Goal: Information Seeking & Learning: Find specific fact

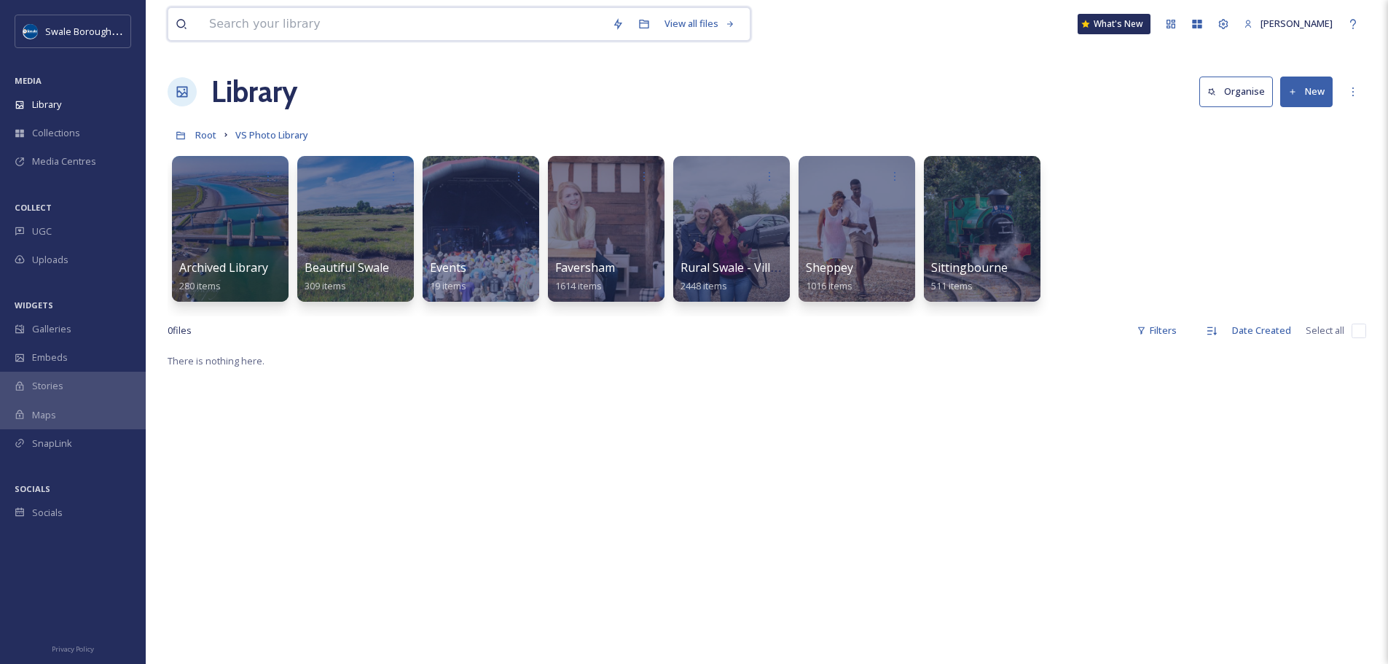
click at [422, 21] on input at bounding box center [403, 24] width 403 height 32
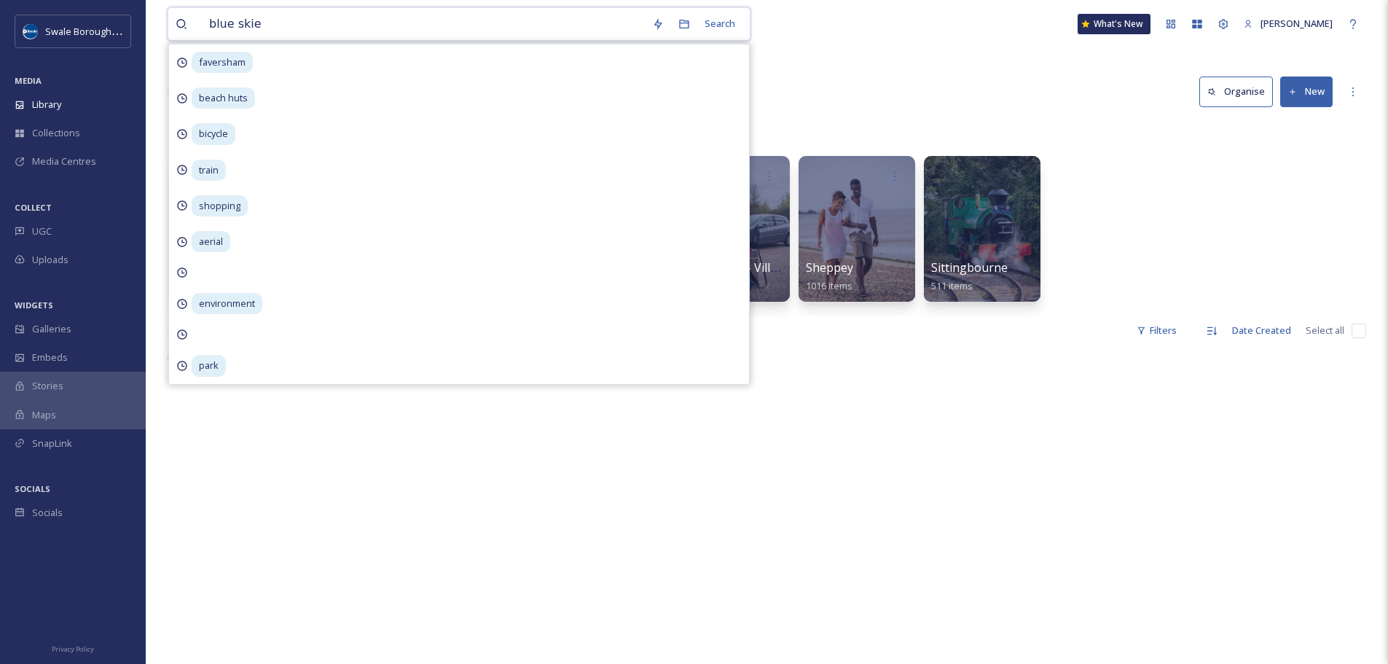
type input "blue skies"
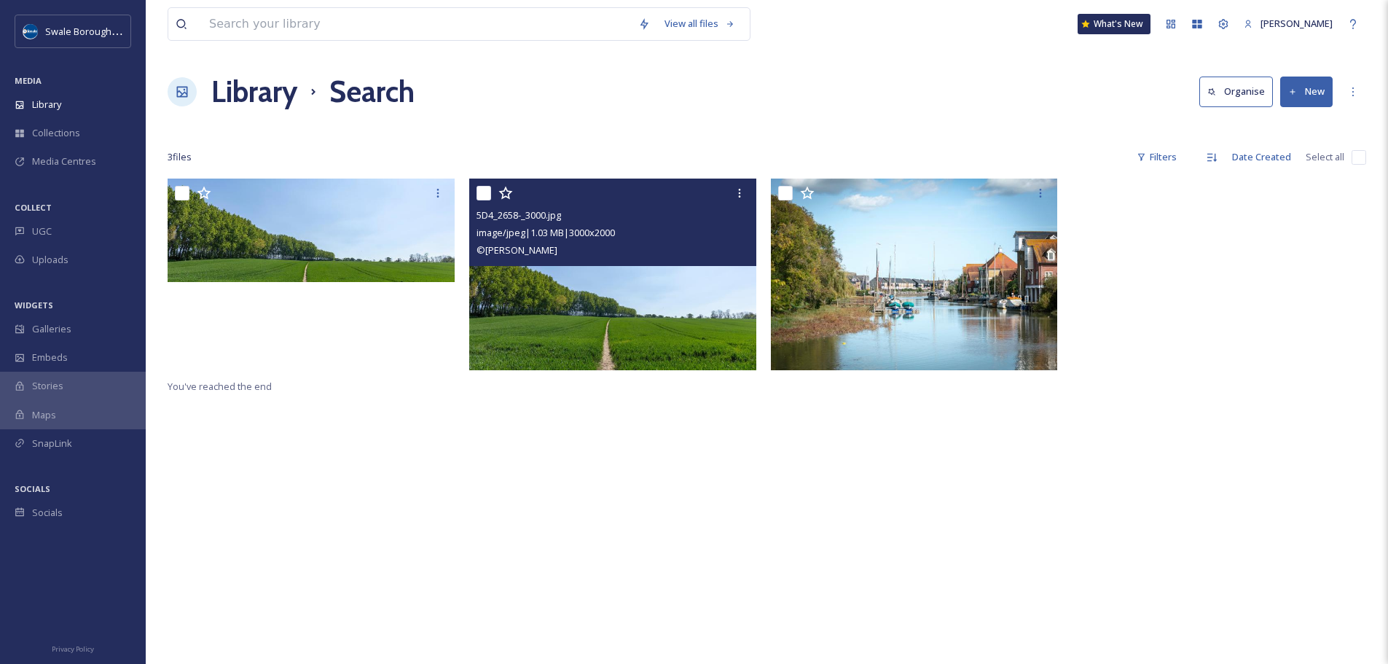
click at [659, 294] on img at bounding box center [612, 274] width 287 height 192
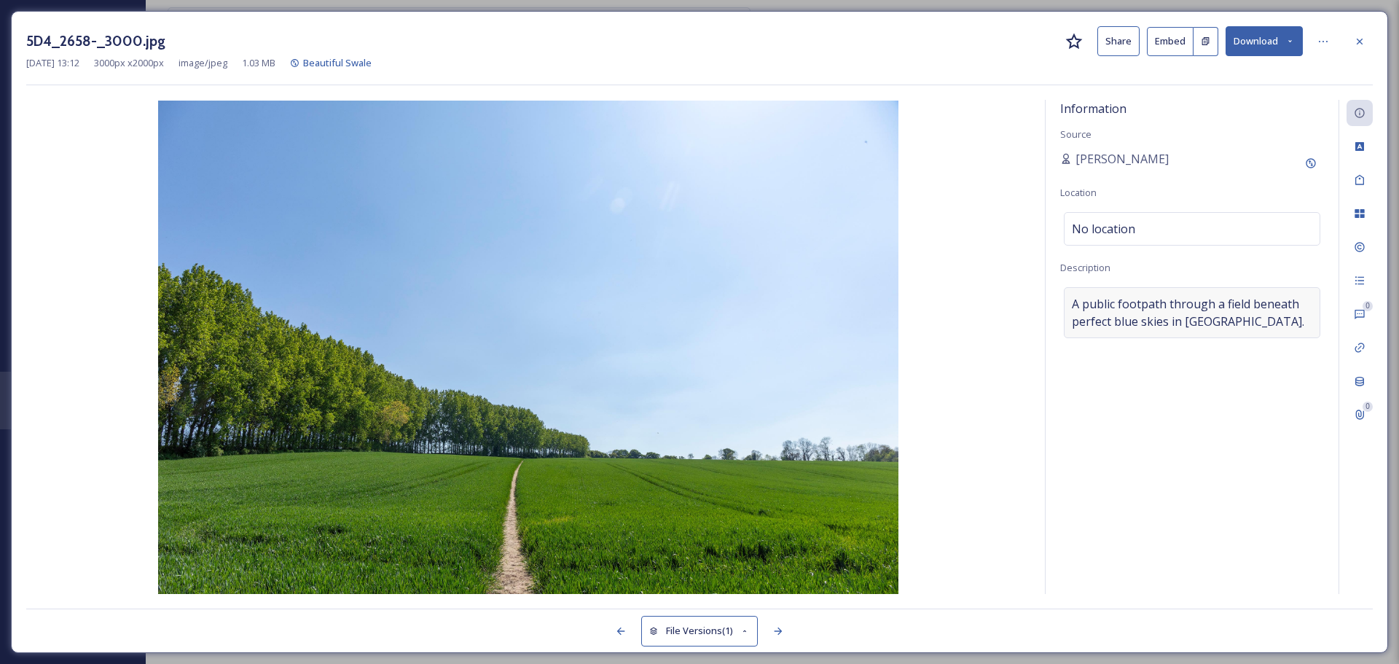
click at [1228, 318] on span "A public footpath through a field beneath perfect blue skies in [GEOGRAPHIC_DAT…" at bounding box center [1192, 312] width 240 height 35
click at [1227, 326] on textarea "A public footpath through a field beneath perfect blue skies in [GEOGRAPHIC_DAT…" at bounding box center [1192, 347] width 264 height 121
drag, startPoint x: 1227, startPoint y: 326, endPoint x: 1045, endPoint y: 295, distance: 184.1
click at [1045, 295] on div "Information Source Alex Hare Location No location Description A public footpath…" at bounding box center [1191, 347] width 293 height 494
click at [1359, 47] on icon at bounding box center [1360, 42] width 12 height 12
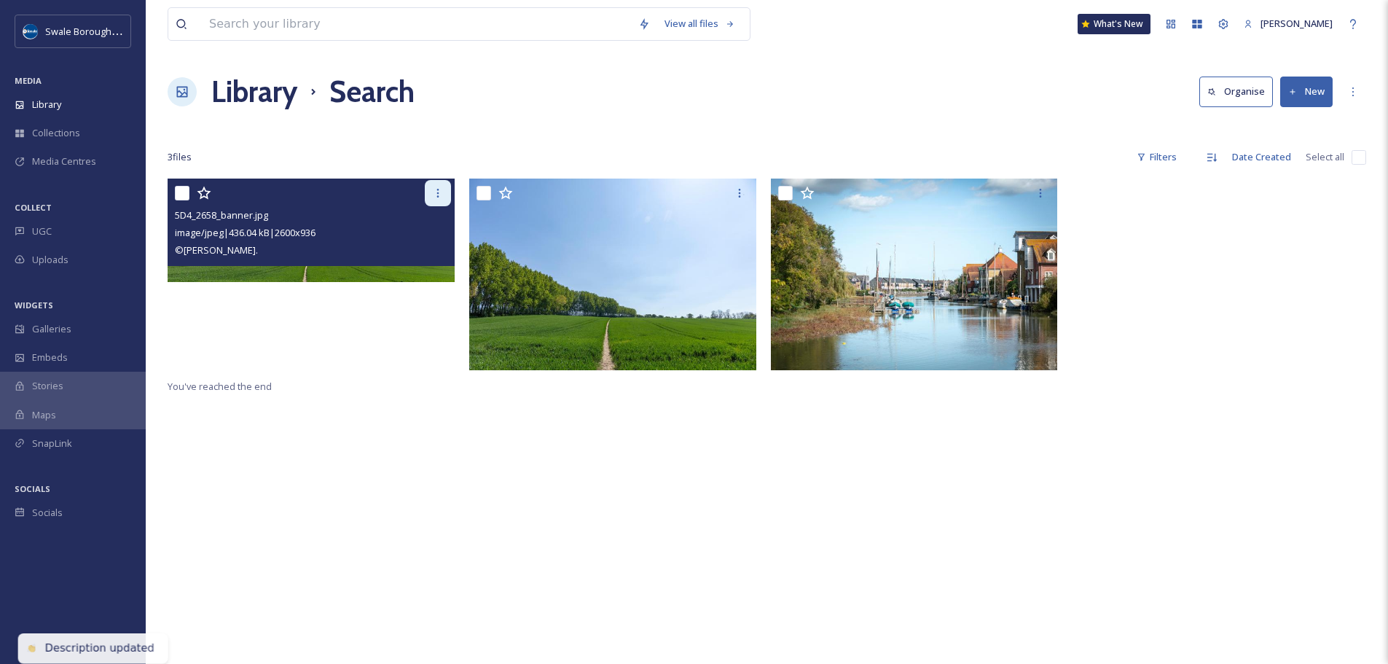
click at [434, 195] on icon at bounding box center [438, 193] width 12 height 12
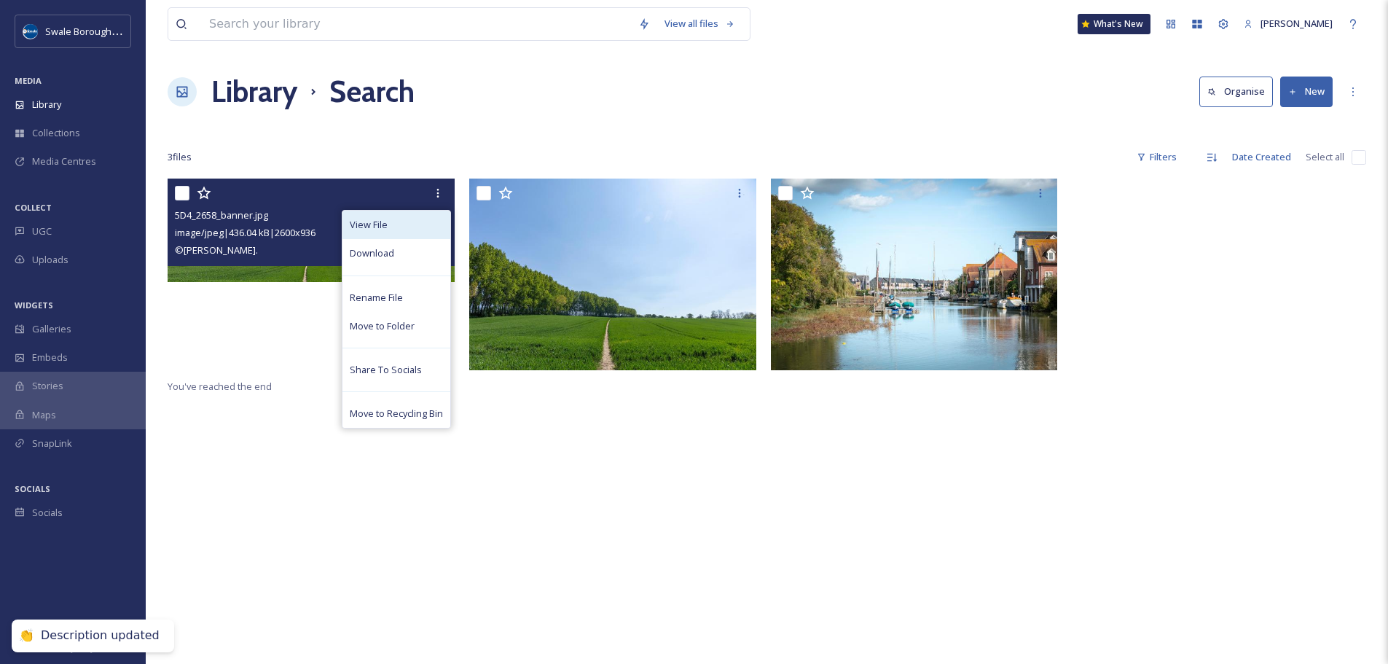
click at [420, 229] on div "View File" at bounding box center [396, 225] width 108 height 28
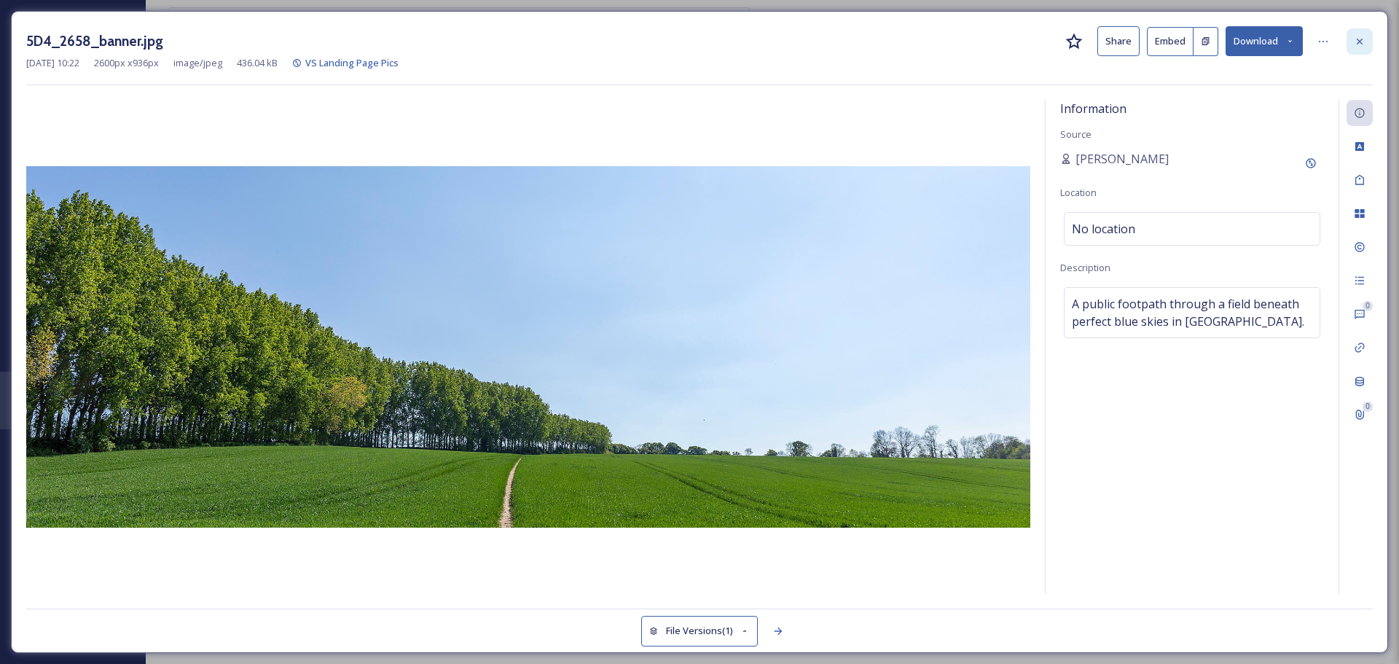
click at [1359, 44] on icon at bounding box center [1360, 42] width 12 height 12
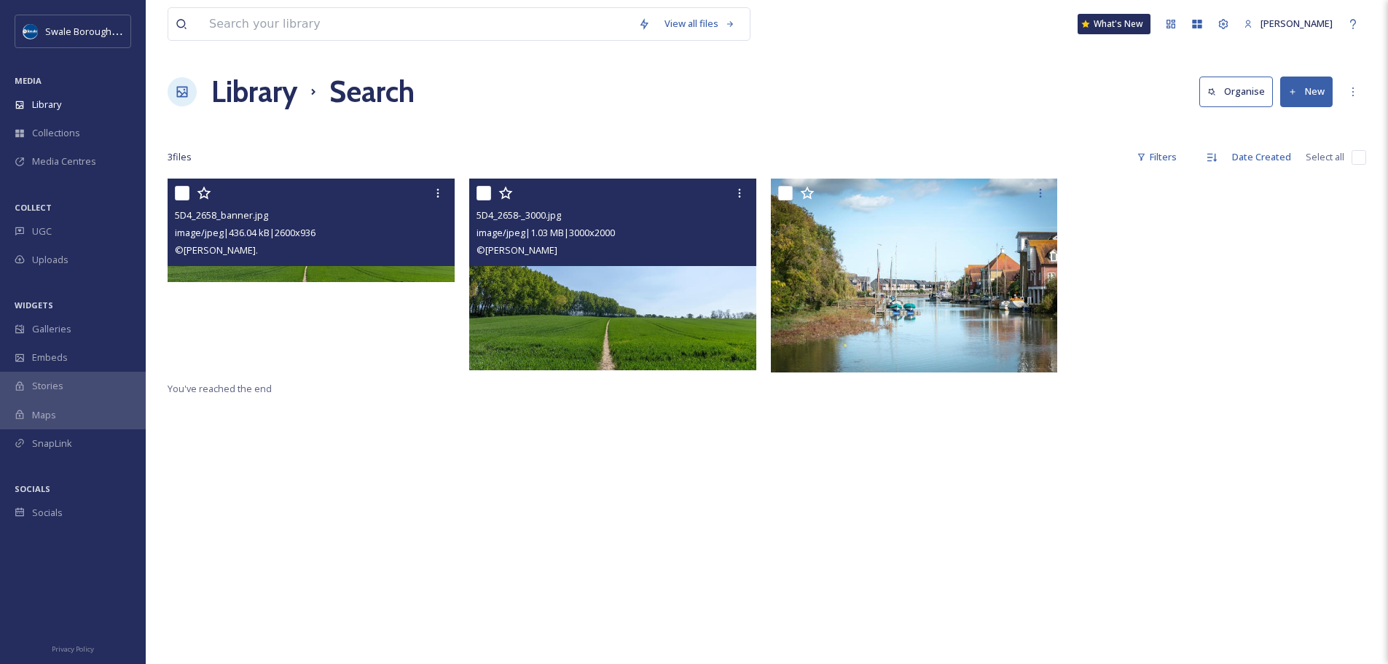
click at [629, 290] on img at bounding box center [612, 274] width 287 height 192
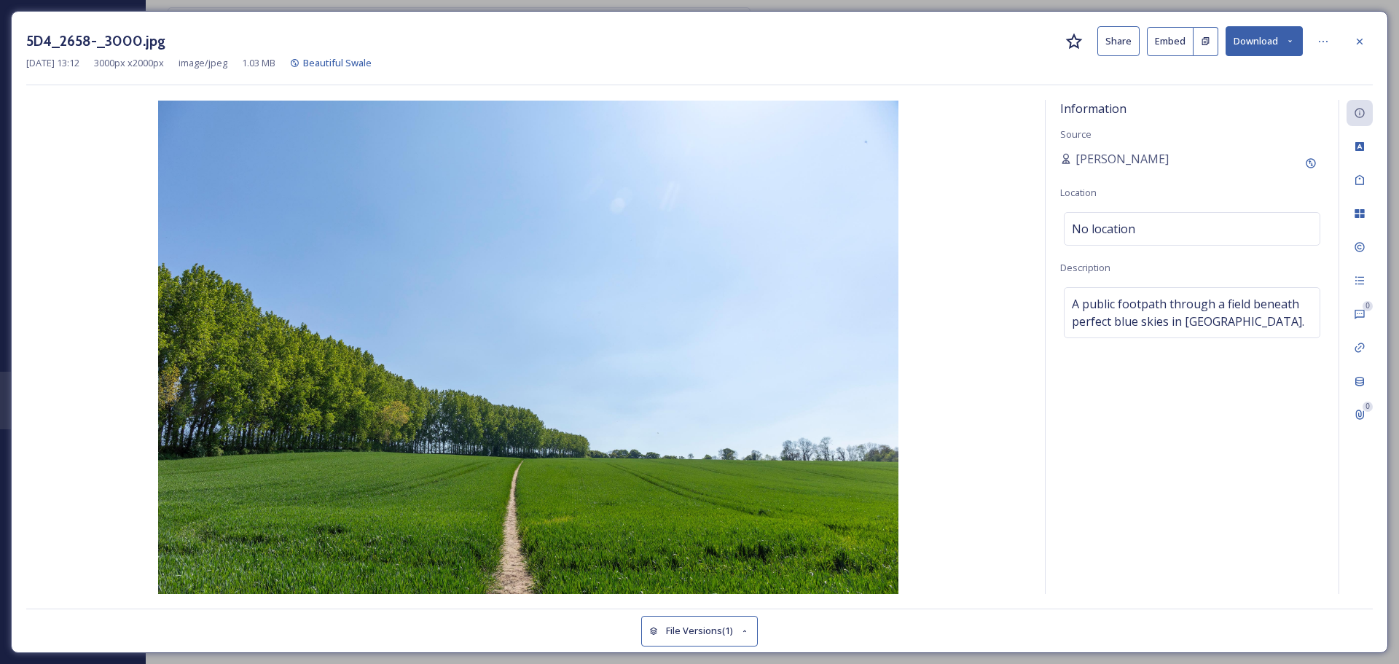
click at [699, 634] on button "File Versions (1)" at bounding box center [699, 631] width 117 height 30
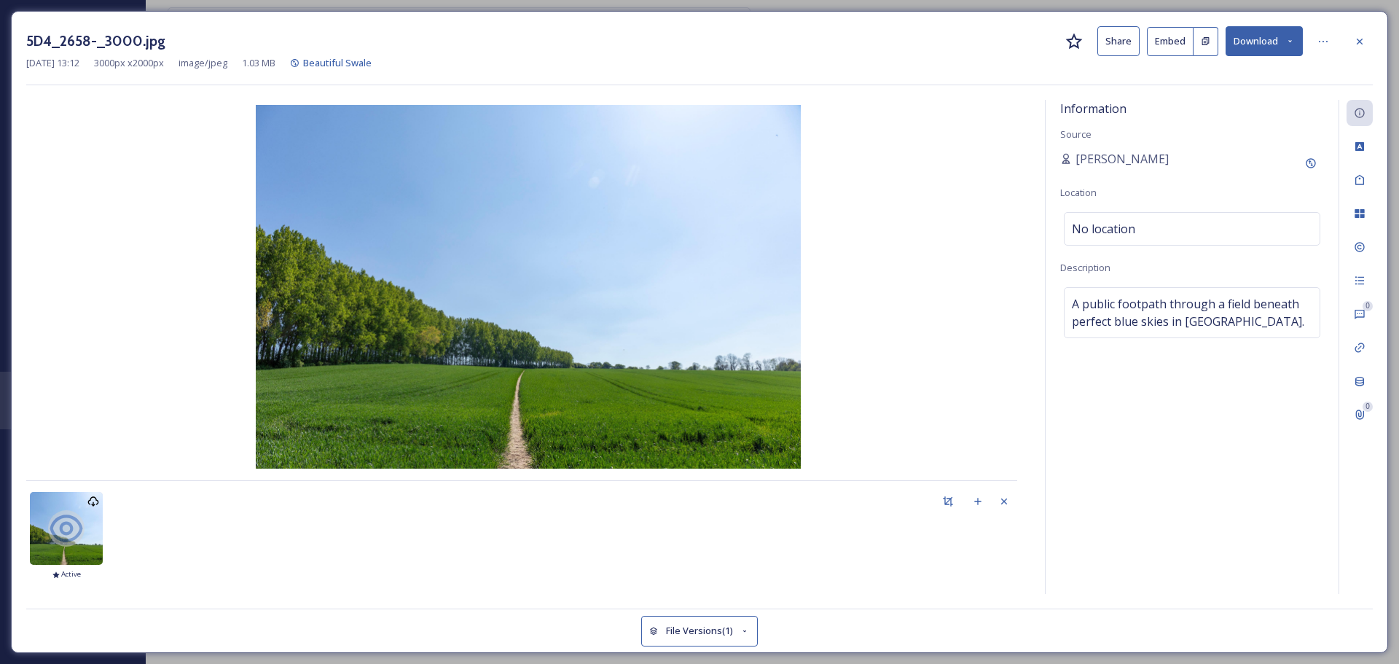
click at [699, 634] on button "File Versions (1)" at bounding box center [699, 631] width 117 height 30
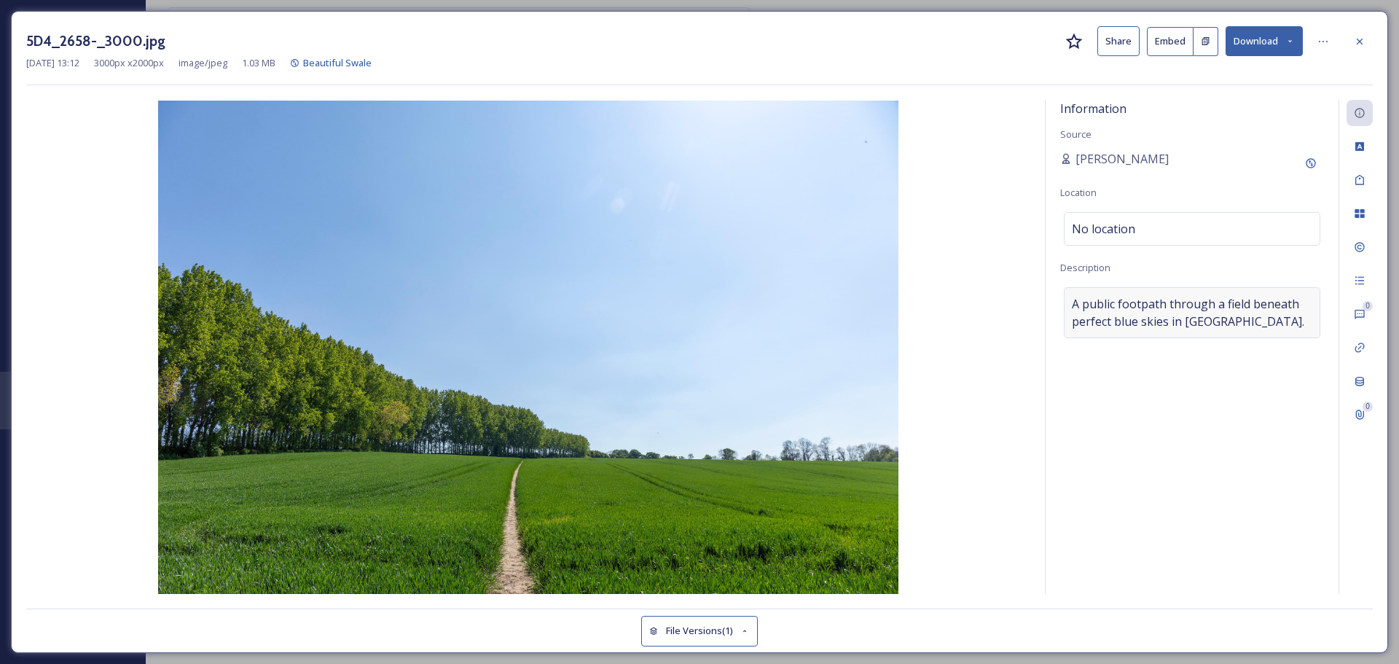
click at [1168, 310] on span "A public footpath through a field beneath perfect blue skies in [GEOGRAPHIC_DAT…" at bounding box center [1192, 312] width 240 height 35
drag, startPoint x: 1220, startPoint y: 324, endPoint x: 1029, endPoint y: 299, distance: 193.2
click at [1029, 299] on div "Information Source [PERSON_NAME] Location No location Description A public foot…" at bounding box center [699, 347] width 1346 height 494
click at [1360, 41] on icon at bounding box center [1359, 41] width 6 height 6
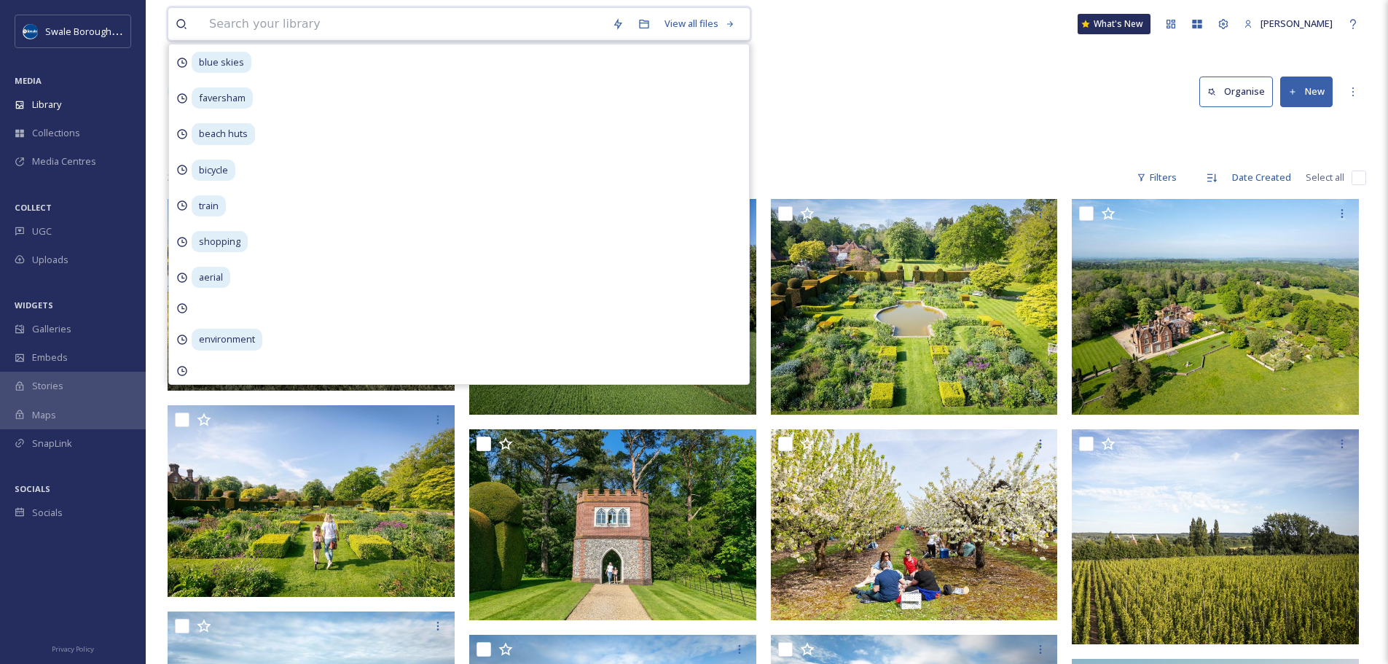
click at [337, 31] on input at bounding box center [403, 24] width 403 height 32
type input "blue skies#"
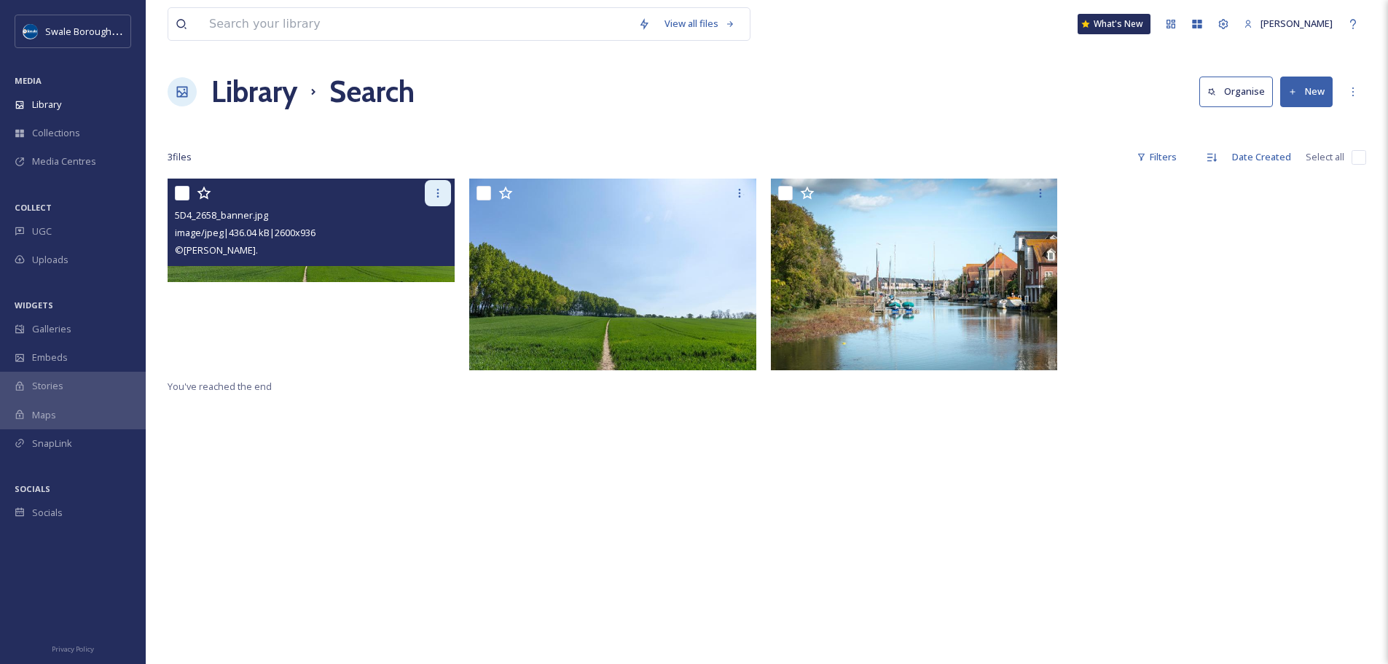
click at [439, 190] on icon at bounding box center [438, 193] width 12 height 12
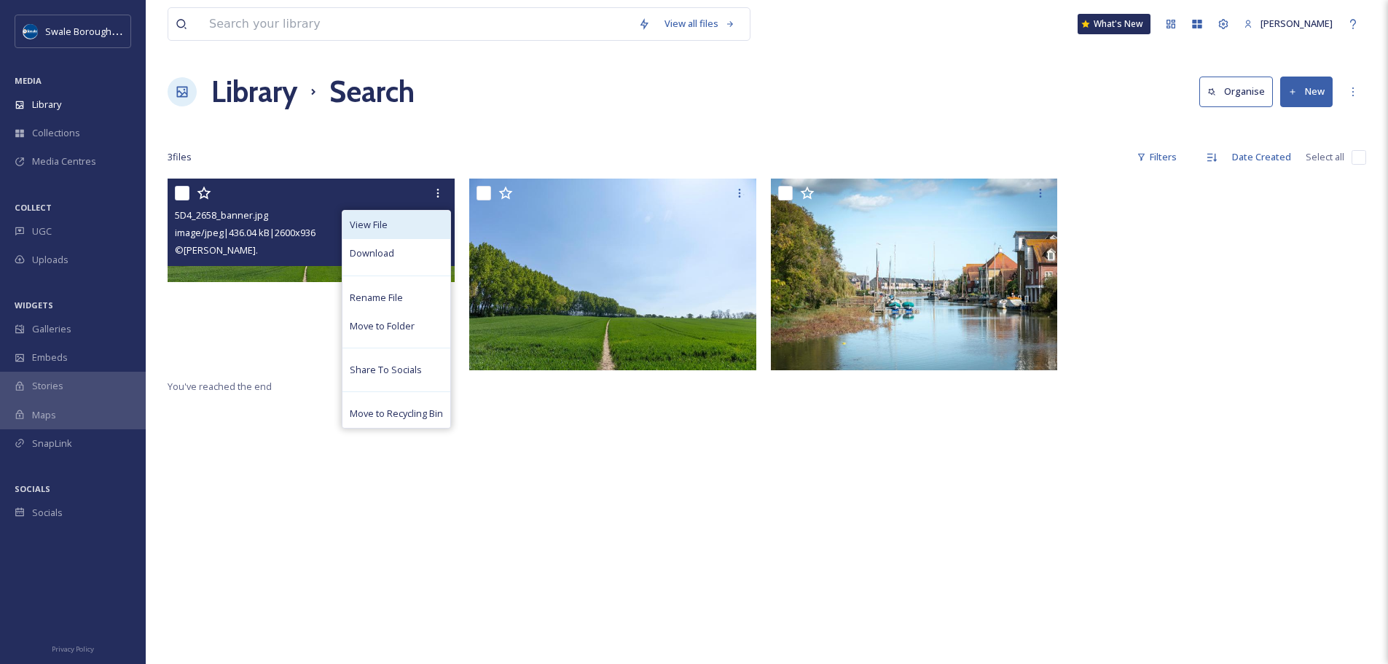
click at [423, 221] on div "View File" at bounding box center [396, 225] width 108 height 28
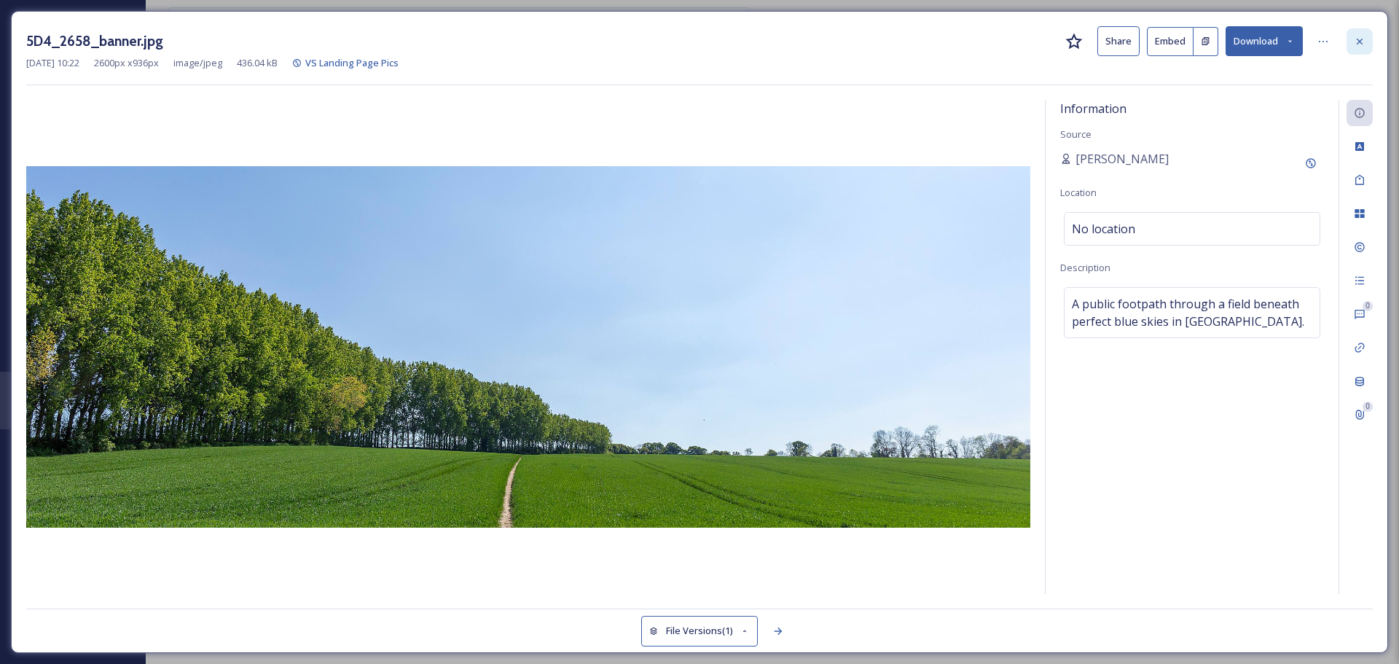
click at [1360, 37] on icon at bounding box center [1360, 42] width 12 height 12
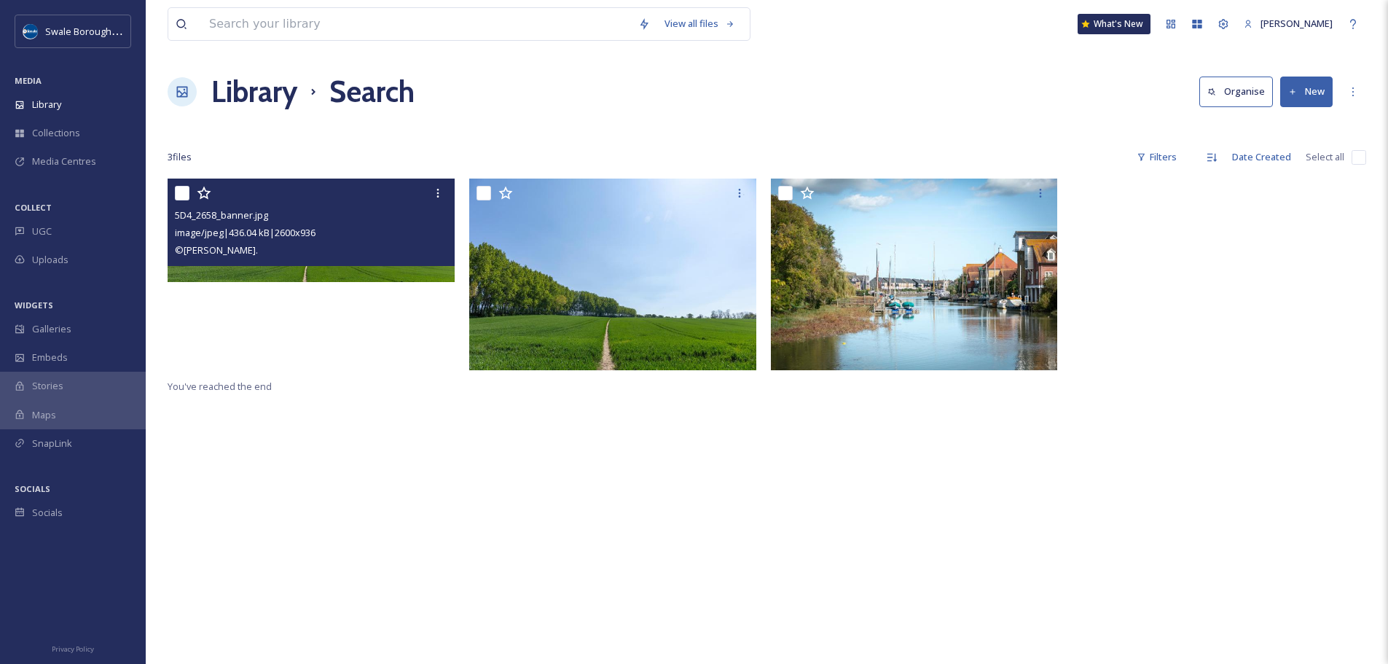
click at [574, 518] on div "5D4_2658_banner.jpg image/jpeg | 436.04 kB | 2600 x 936 © [PERSON_NAME]. You've…" at bounding box center [767, 510] width 1198 height 664
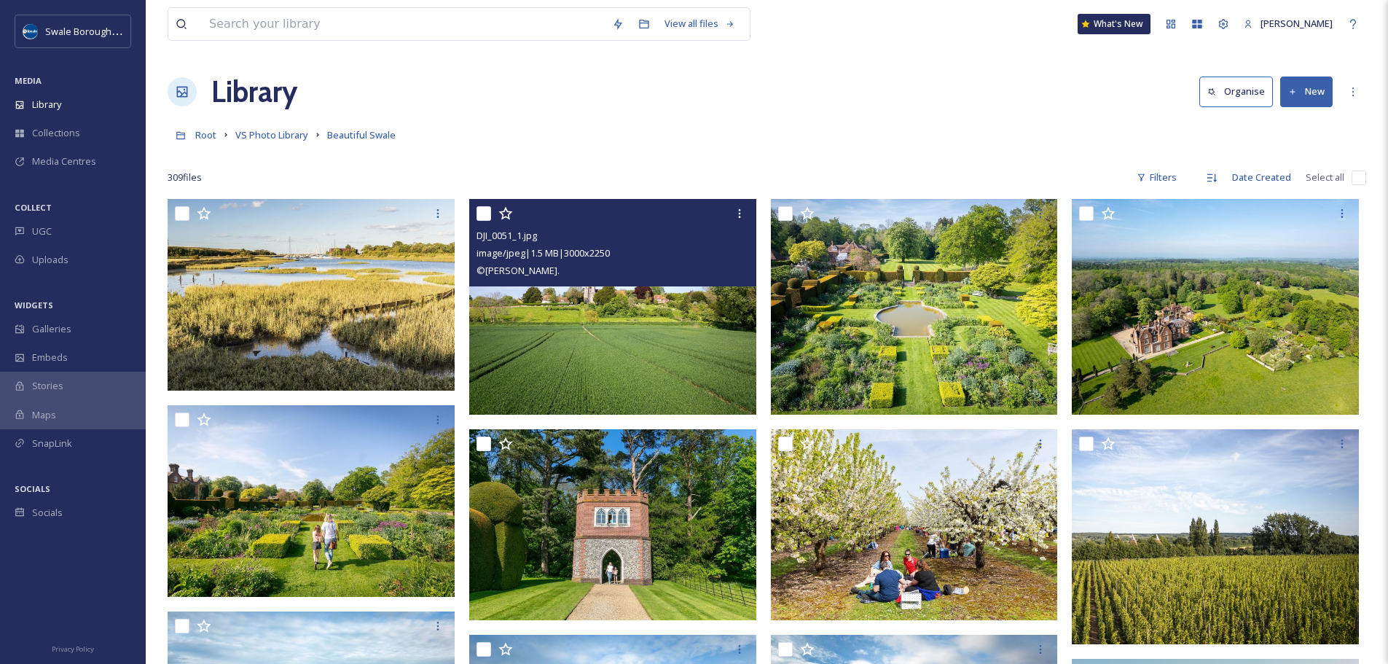
click at [635, 372] on img at bounding box center [612, 307] width 287 height 216
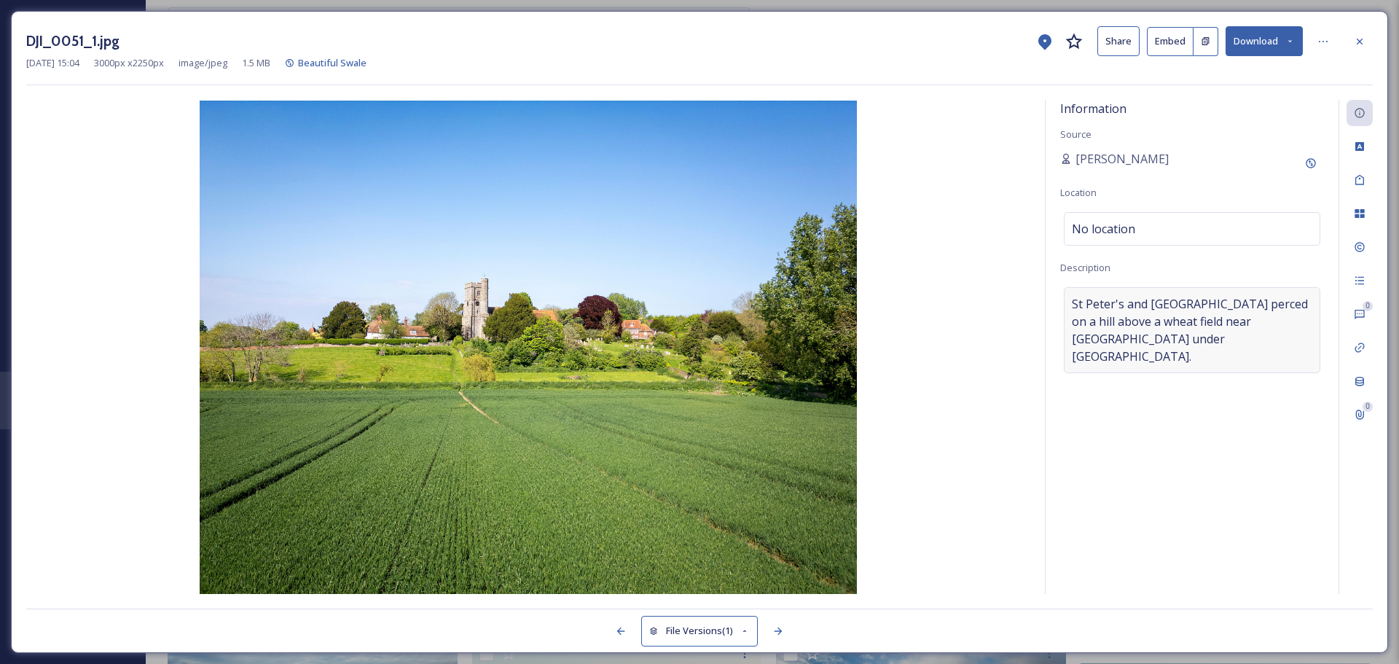
click at [1115, 313] on span "St Peter's and [GEOGRAPHIC_DATA] perced on a hill above a wheat field near [GEO…" at bounding box center [1192, 330] width 240 height 70
drag, startPoint x: 1197, startPoint y: 318, endPoint x: 1322, endPoint y: 319, distance: 125.3
click at [1322, 319] on textarea "St Peter's and [GEOGRAPHIC_DATA] perced on a hill above a wheat field near [GEO…" at bounding box center [1192, 347] width 264 height 121
